Goal: Task Accomplishment & Management: Manage account settings

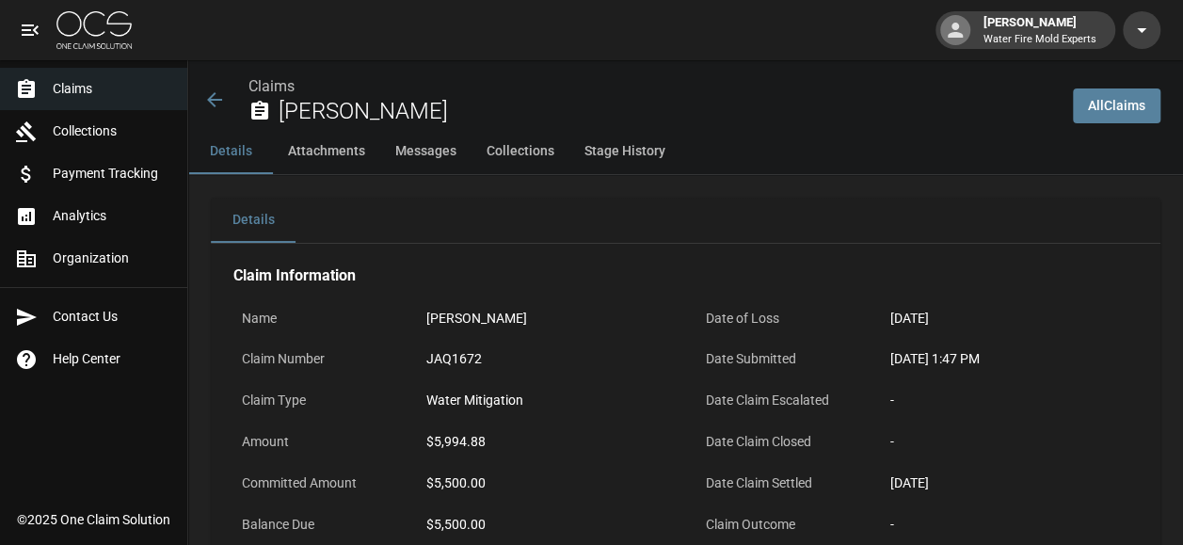
click at [215, 99] on icon at bounding box center [214, 99] width 23 height 23
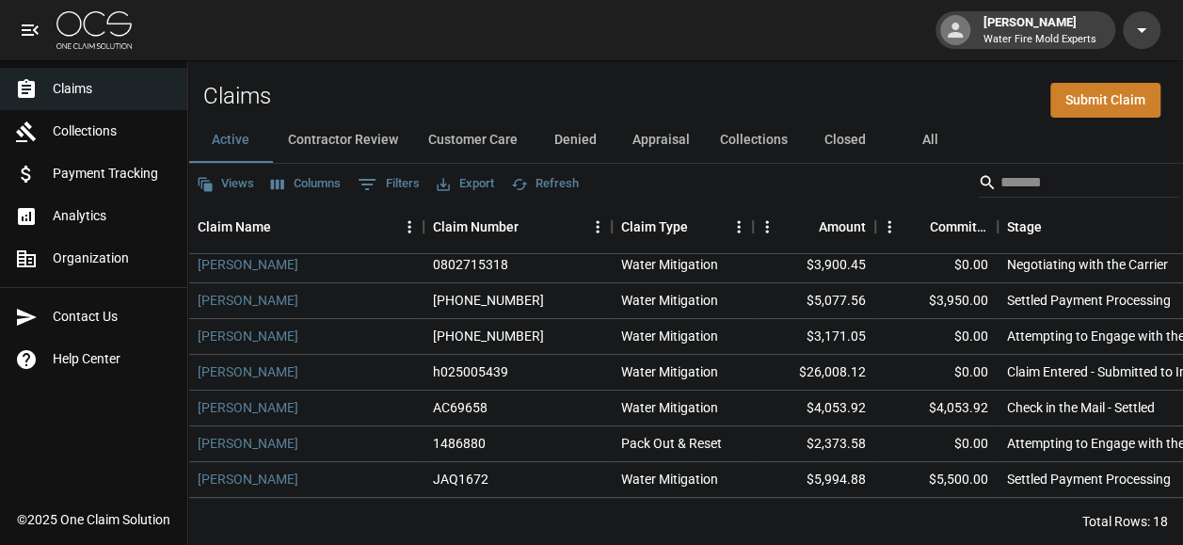
scroll to position [188, 0]
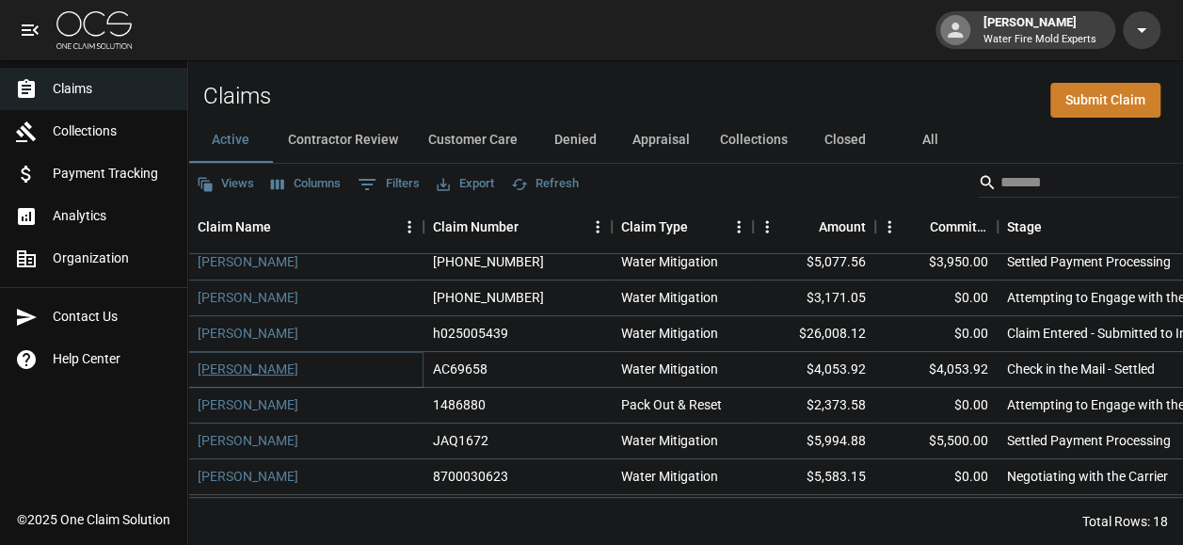
click at [205, 365] on link "[PERSON_NAME]" at bounding box center [248, 368] width 101 height 19
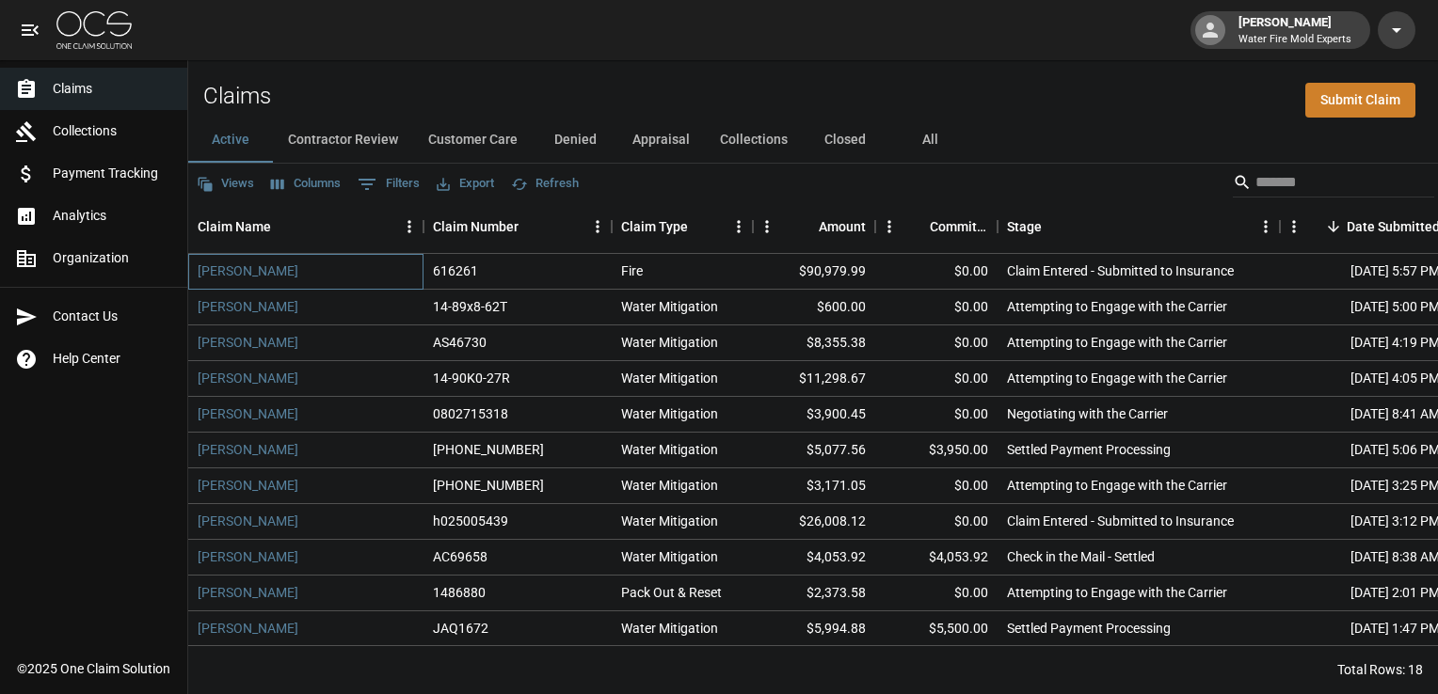
click at [297, 273] on div "[PERSON_NAME]" at bounding box center [305, 272] width 235 height 36
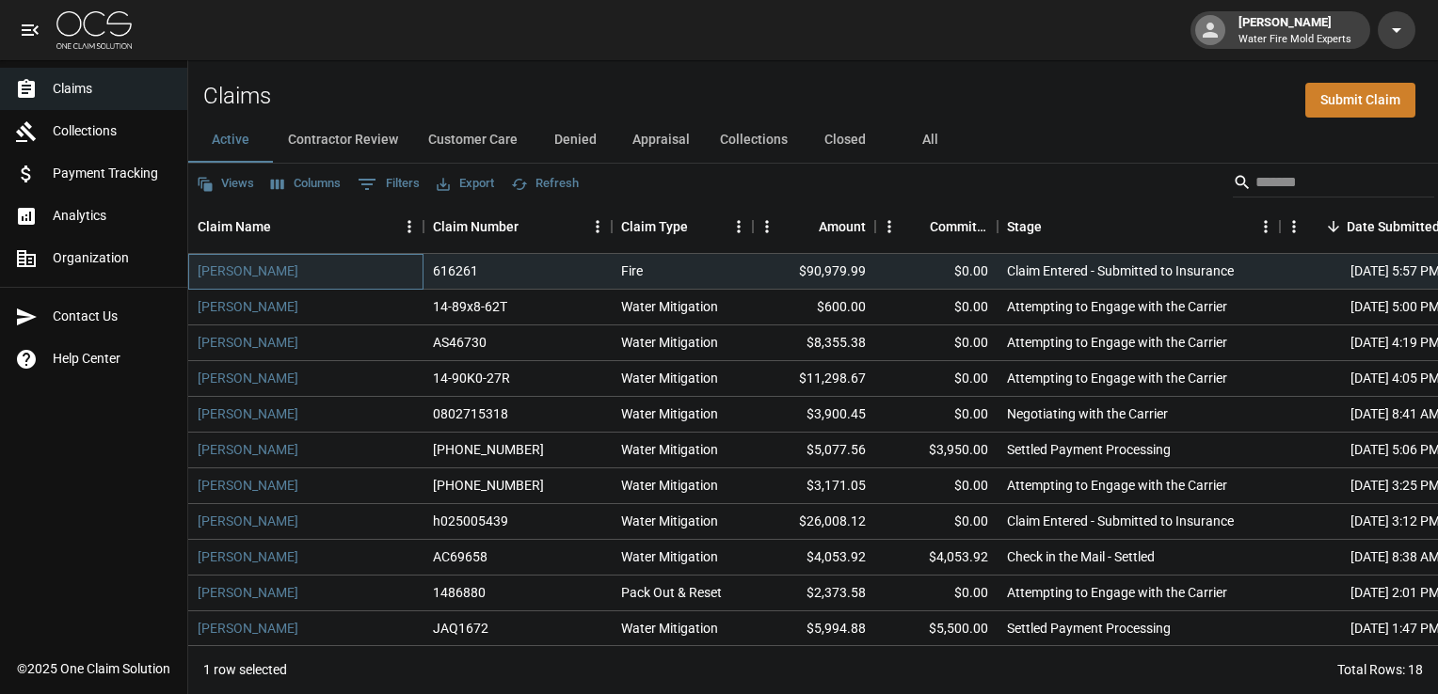
click at [297, 273] on div "[PERSON_NAME]" at bounding box center [305, 272] width 235 height 36
click at [775, 275] on div "$90,979.99" at bounding box center [814, 272] width 122 height 36
click at [700, 272] on div "Fire" at bounding box center [682, 272] width 141 height 36
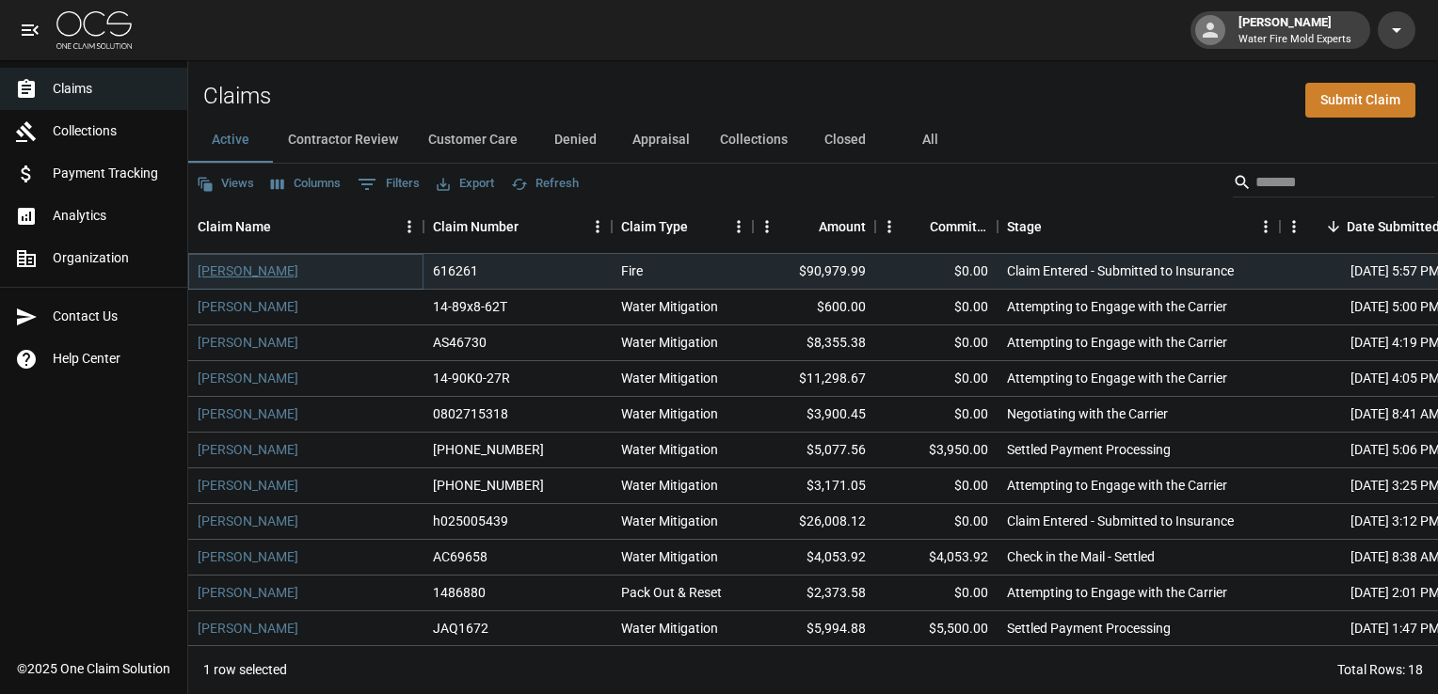
click at [251, 273] on link "[PERSON_NAME]" at bounding box center [248, 271] width 101 height 19
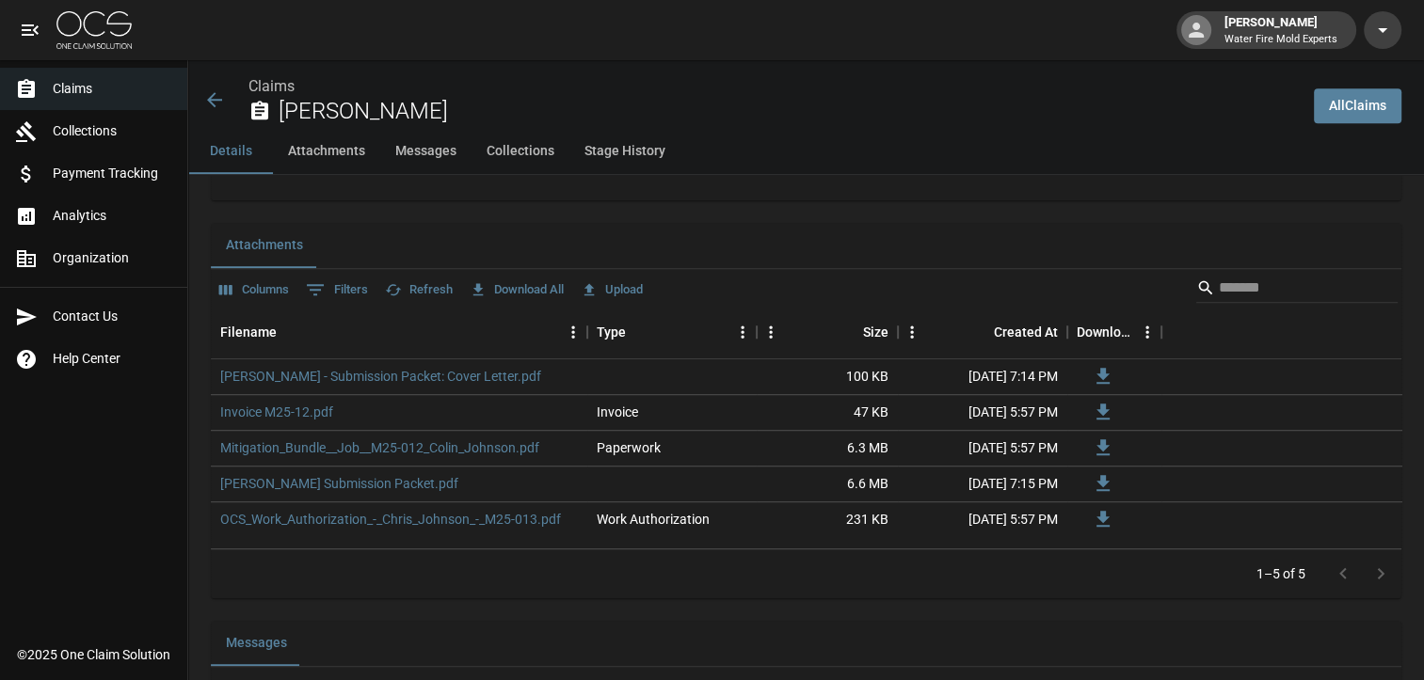
scroll to position [1129, 0]
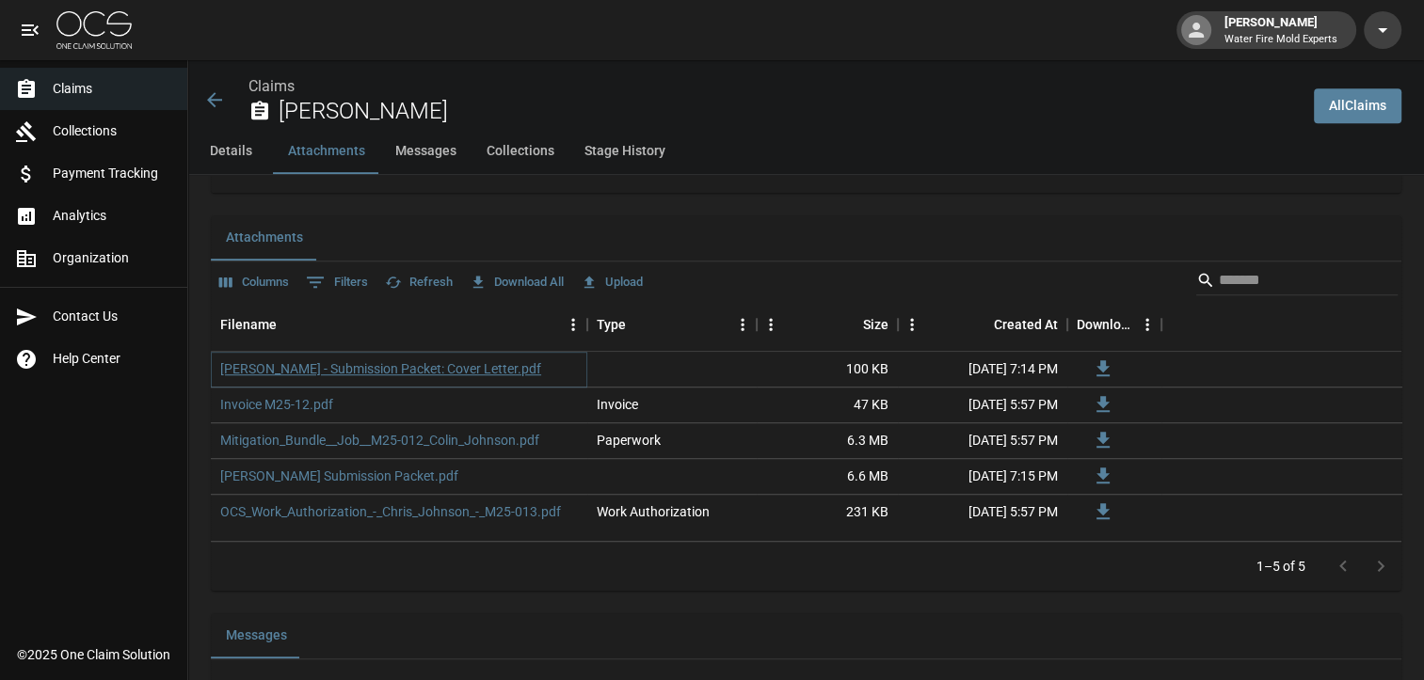
click at [388, 359] on link "[PERSON_NAME] - Submission Packet: Cover Letter.pdf" at bounding box center [380, 368] width 321 height 19
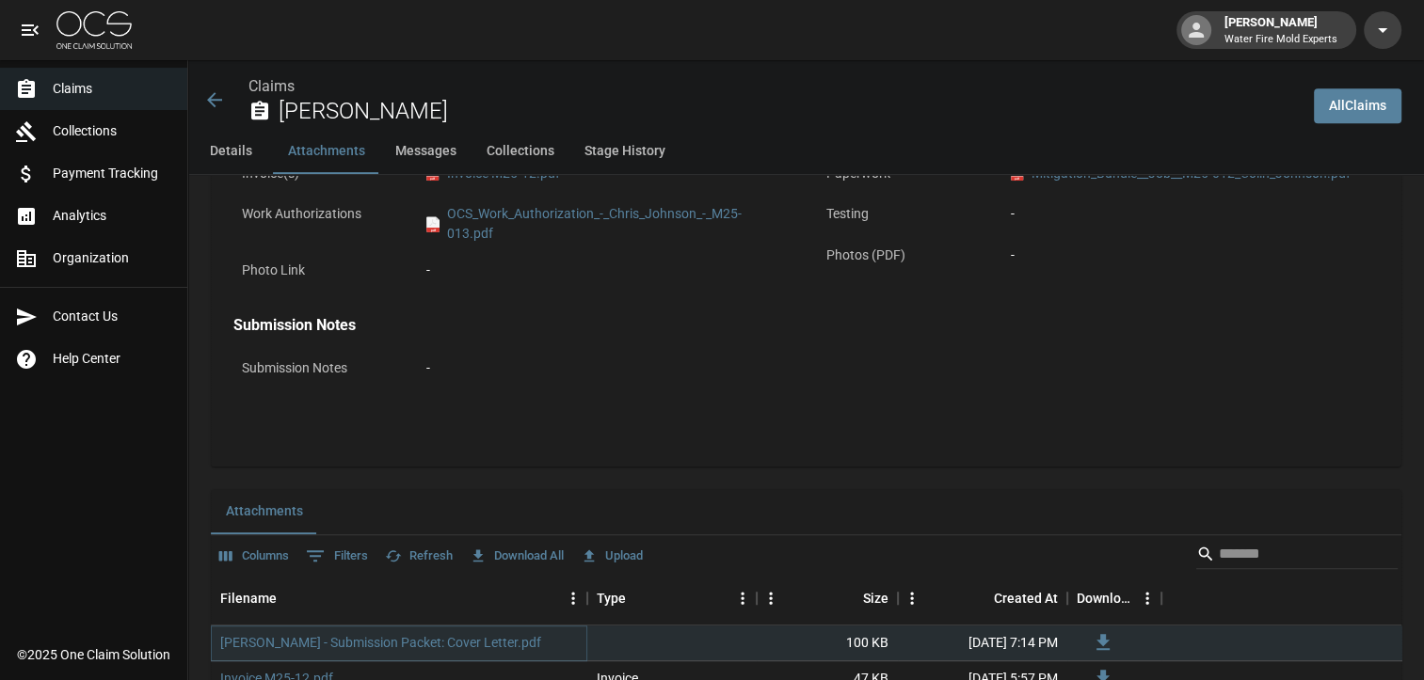
scroll to position [847, 0]
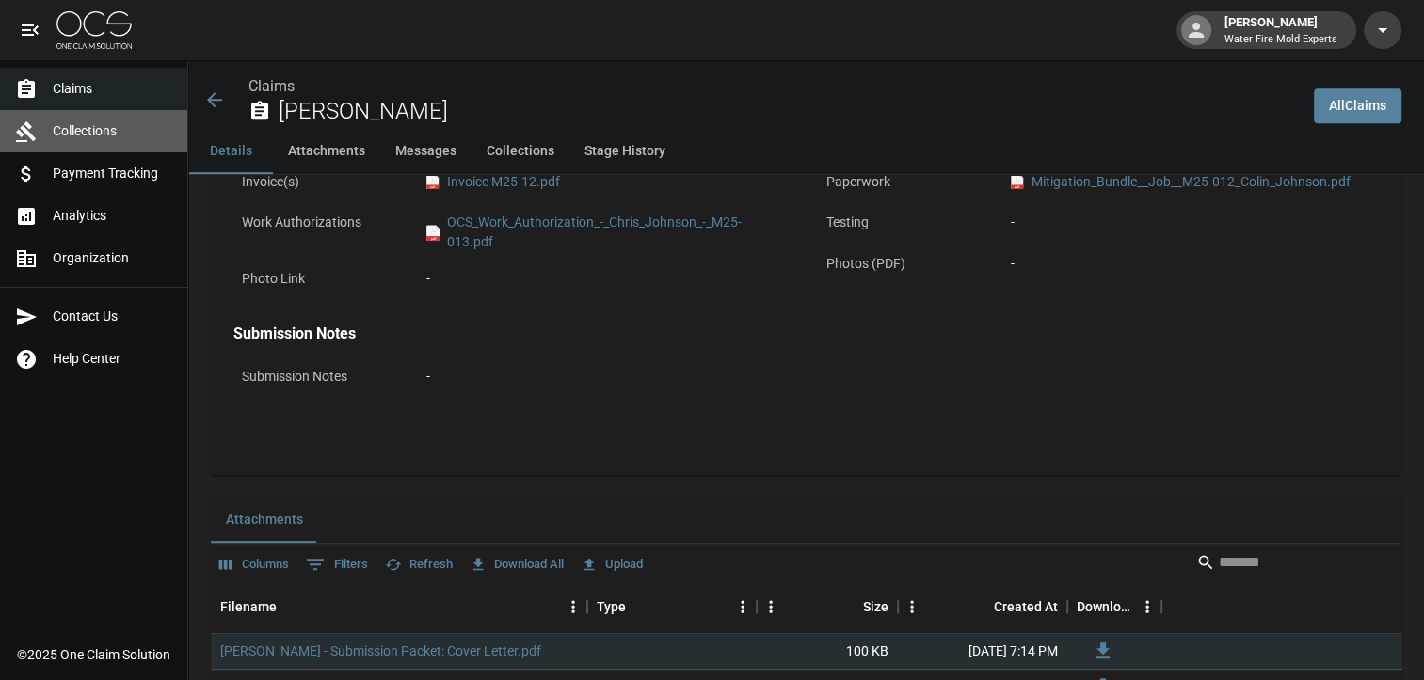
click at [100, 136] on span "Collections" at bounding box center [113, 131] width 120 height 20
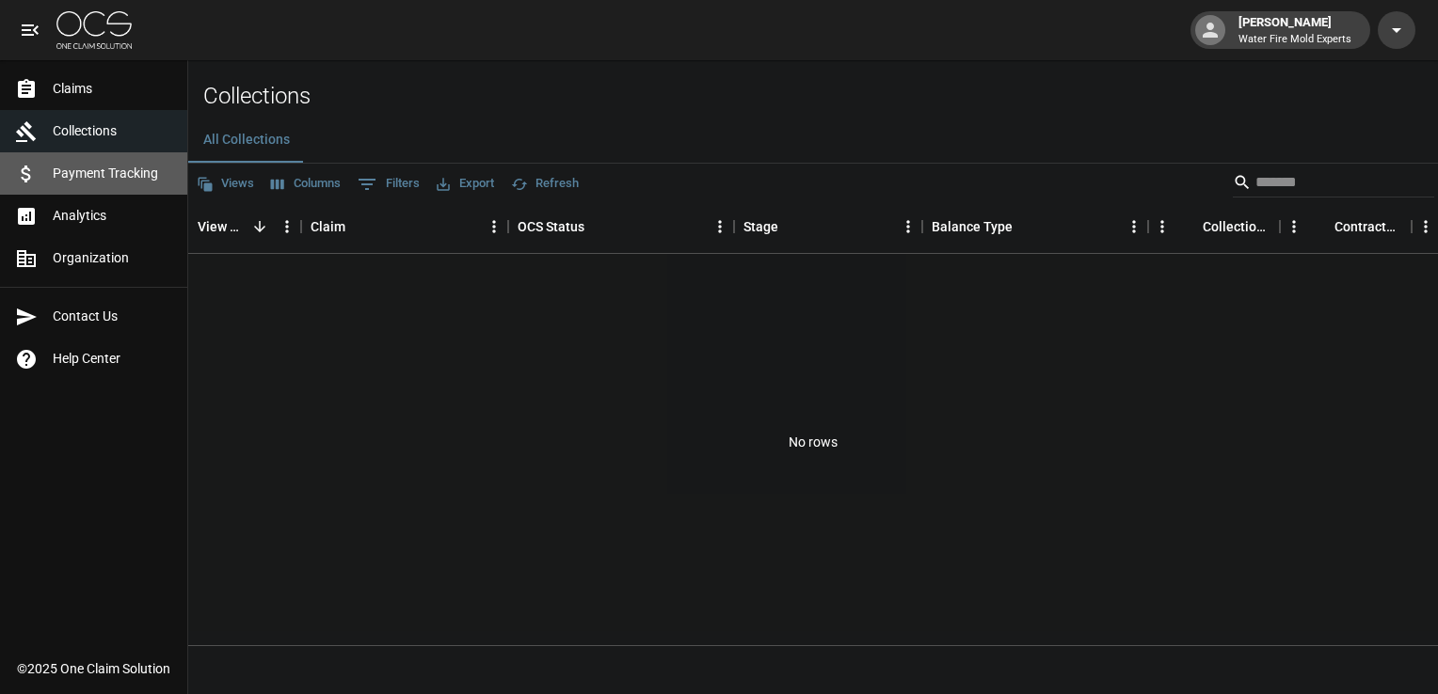
click at [92, 176] on span "Payment Tracking" at bounding box center [113, 174] width 120 height 20
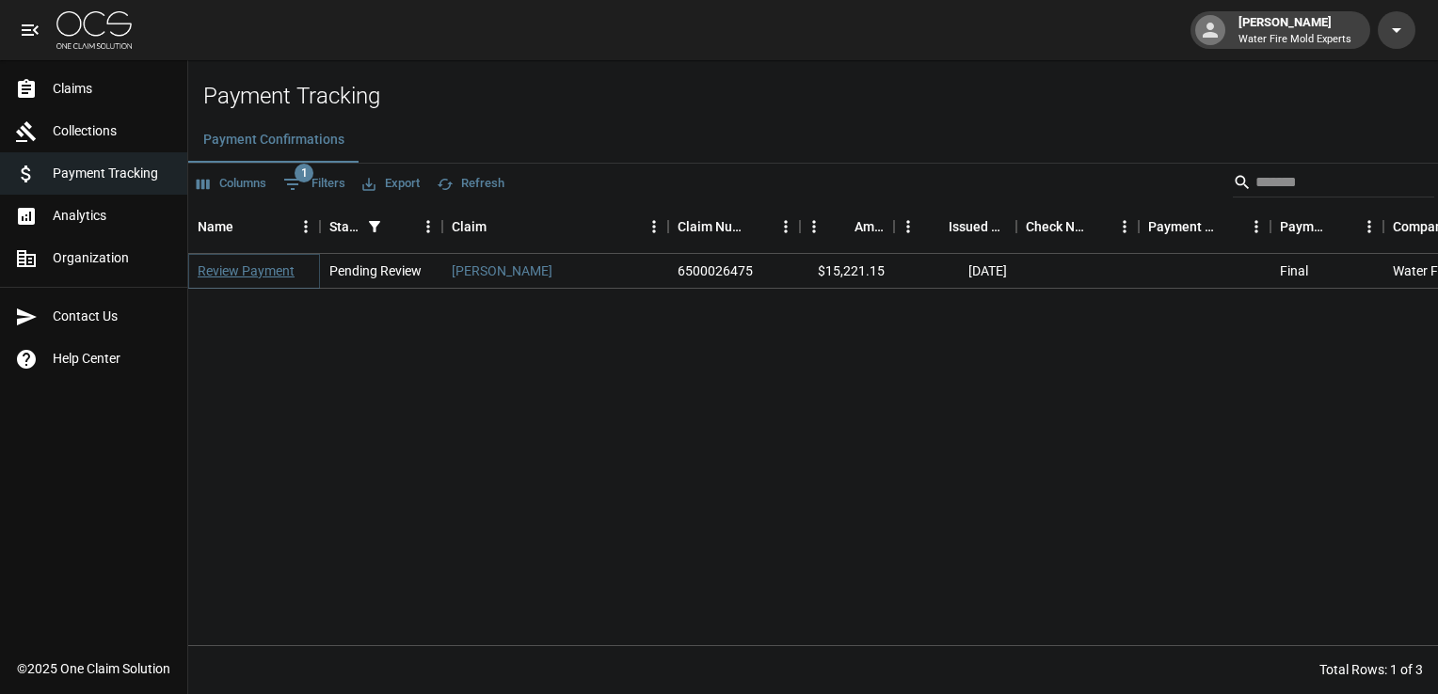
click at [268, 269] on link "Review Payment" at bounding box center [246, 271] width 97 height 19
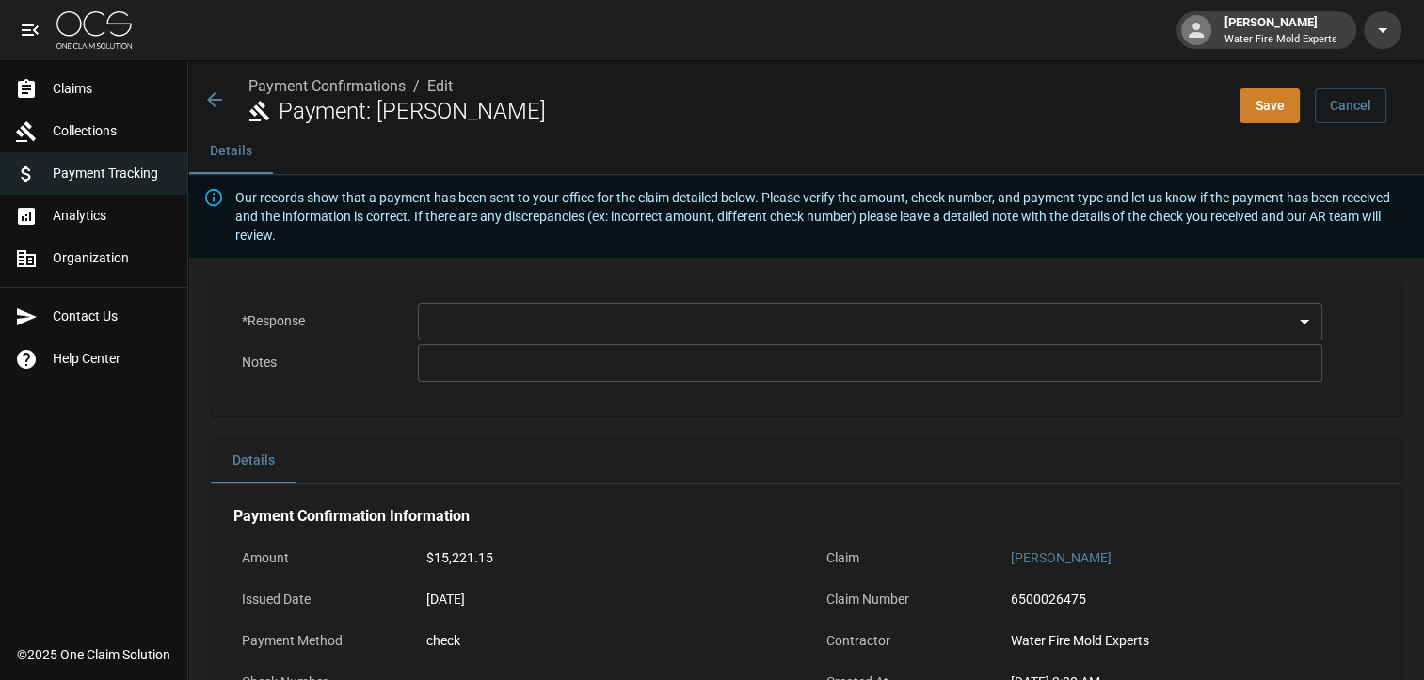
click at [1319, 316] on body "[PERSON_NAME] Water Fire Mold Experts Claims Collections Payment Tracking Analy…" at bounding box center [712, 562] width 1424 height 1124
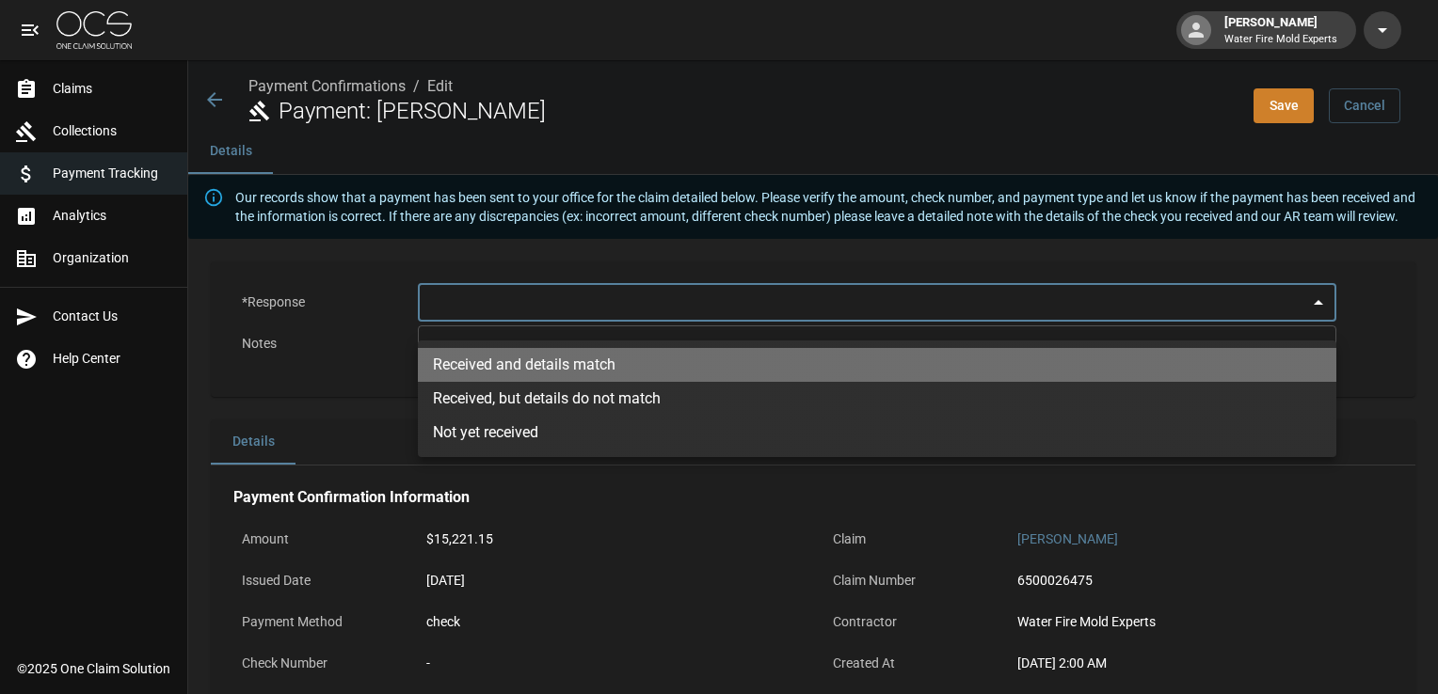
click at [614, 365] on li "Received and details match" at bounding box center [877, 365] width 918 height 34
type input "**********"
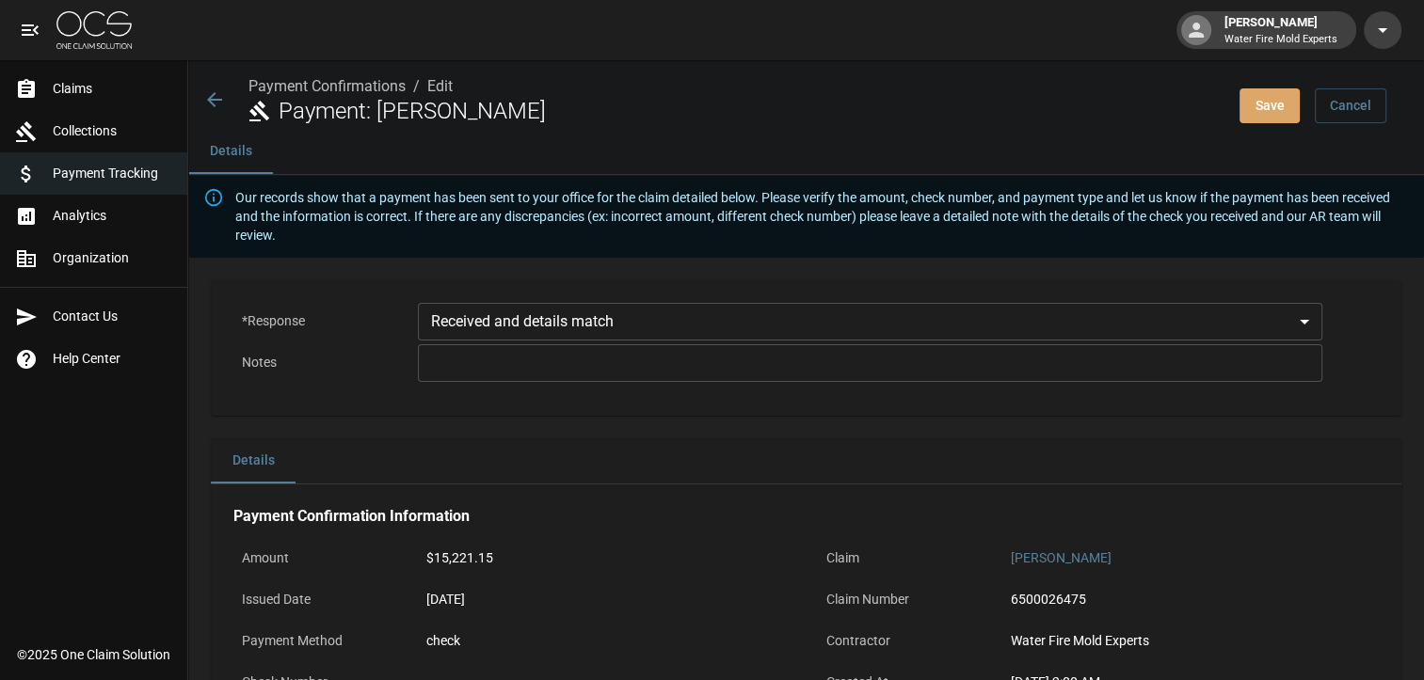
drag, startPoint x: 1294, startPoint y: 104, endPoint x: 1284, endPoint y: 111, distance: 12.1
click at [1292, 104] on button "Save" at bounding box center [1269, 105] width 60 height 35
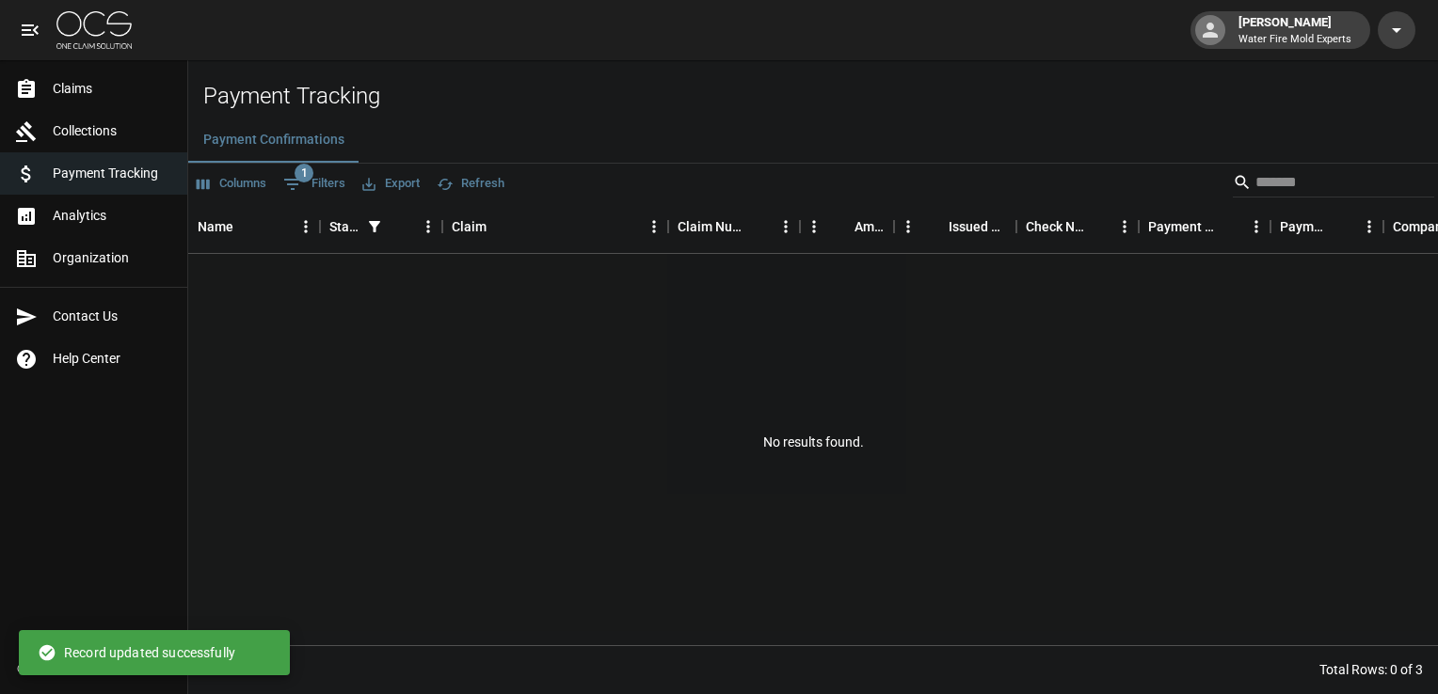
click at [90, 220] on span "Analytics" at bounding box center [113, 216] width 120 height 20
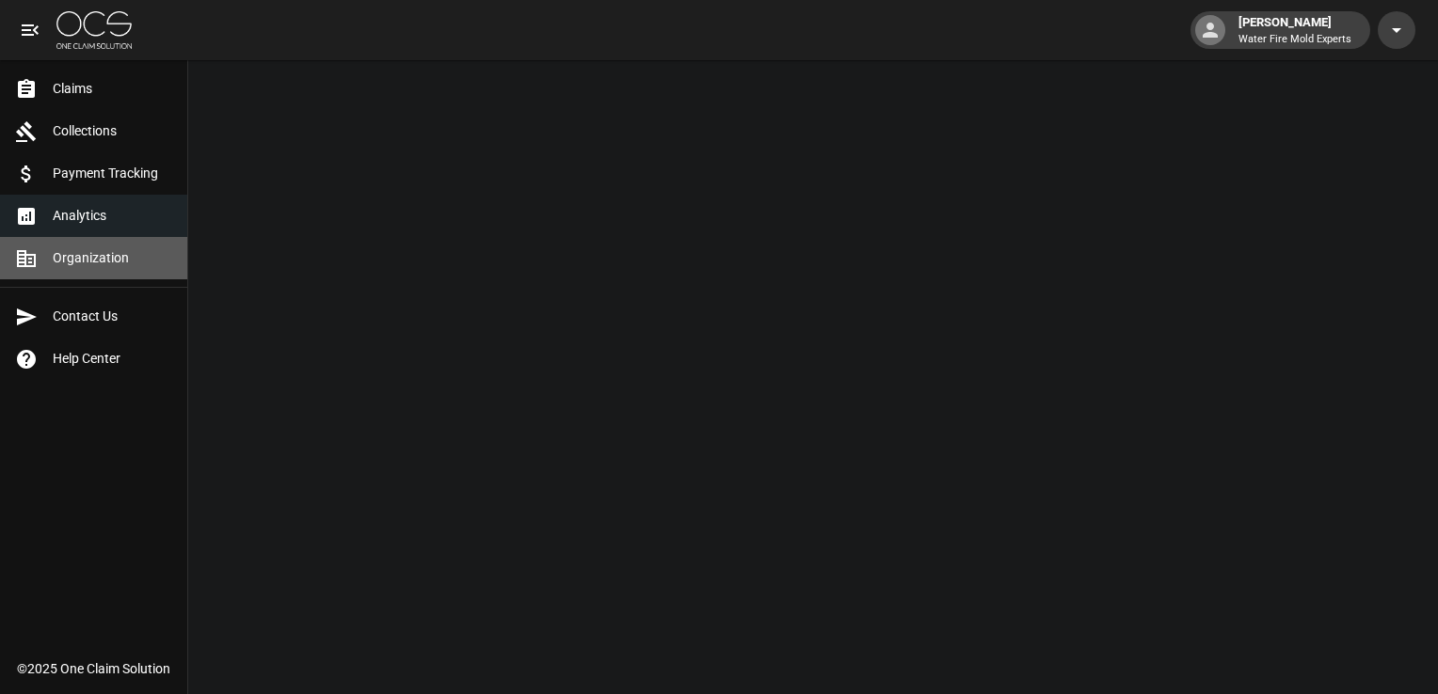
click at [88, 262] on span "Organization" at bounding box center [113, 258] width 120 height 20
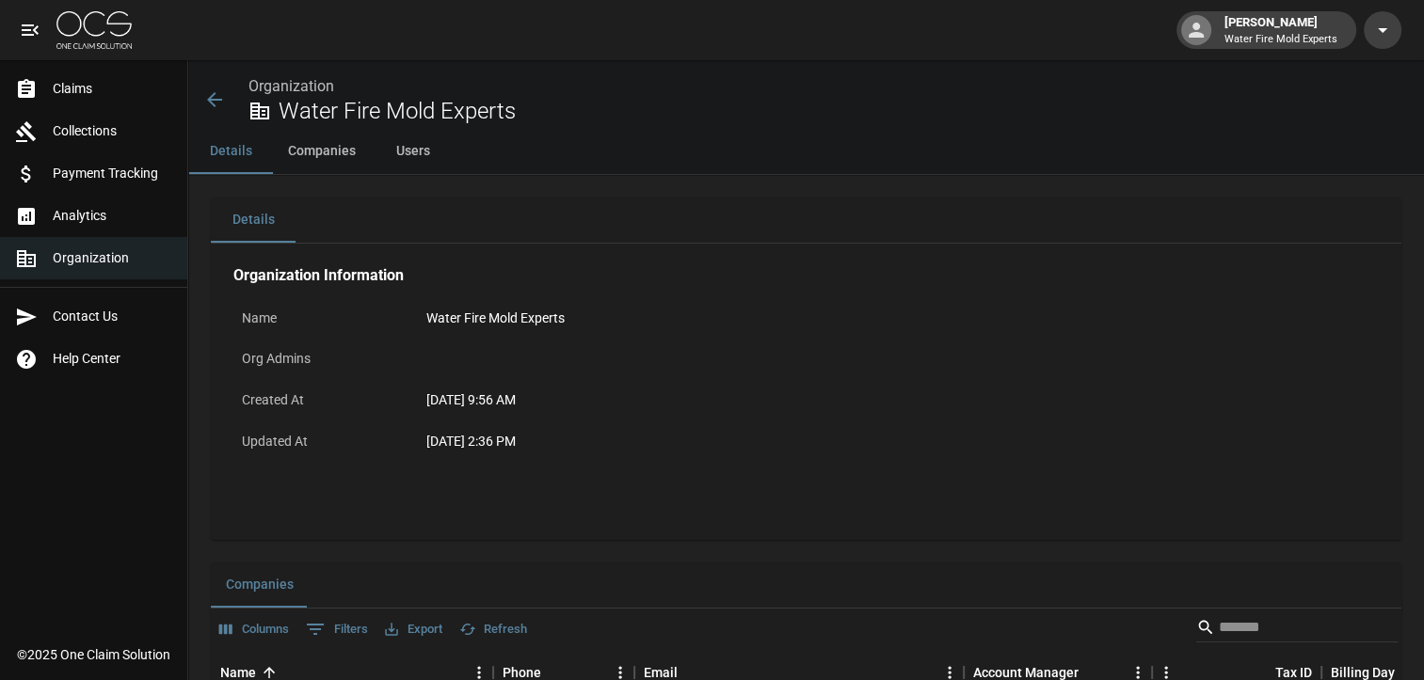
click at [63, 81] on span "Claims" at bounding box center [113, 89] width 120 height 20
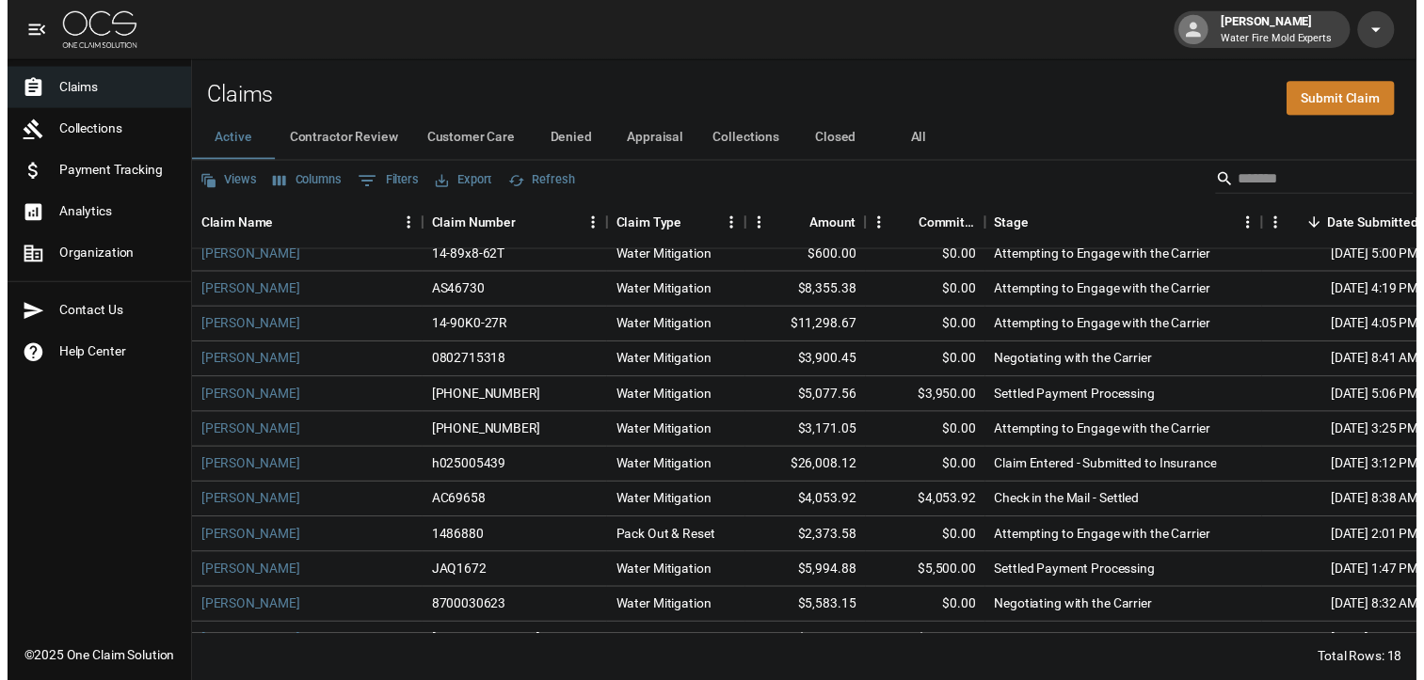
scroll to position [94, 0]
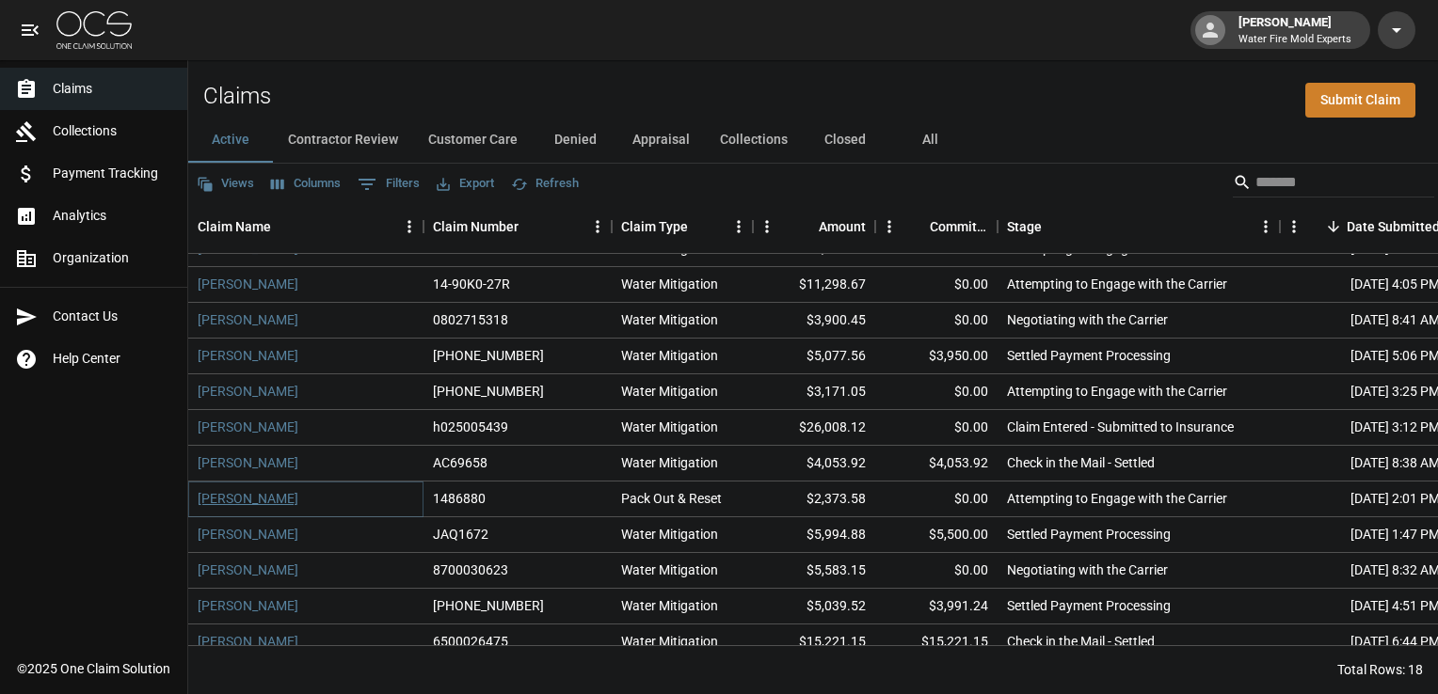
click at [253, 495] on link "[PERSON_NAME]" at bounding box center [248, 498] width 101 height 19
